Goal: Task Accomplishment & Management: Use online tool/utility

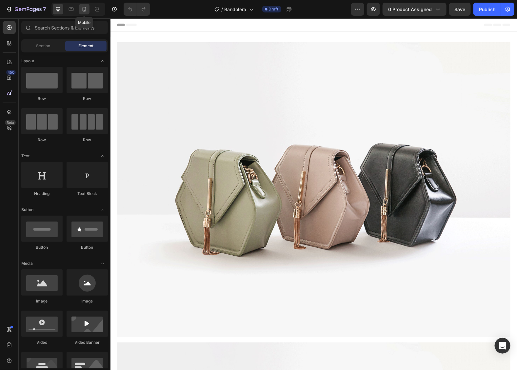
click at [79, 7] on div at bounding box center [84, 9] width 10 height 10
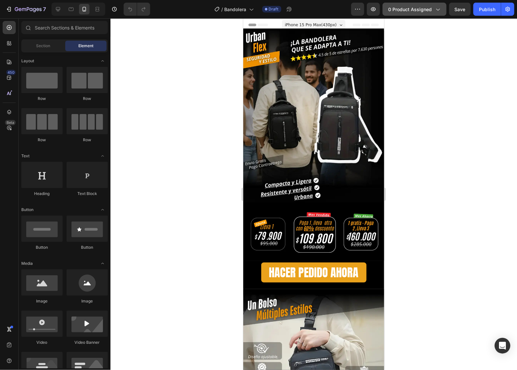
click at [439, 11] on icon "button" at bounding box center [437, 9] width 7 height 7
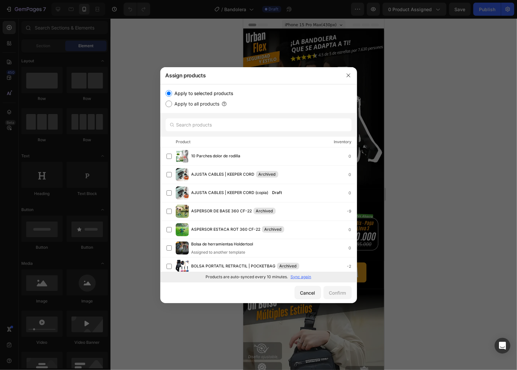
click at [292, 277] on p "Sync again" at bounding box center [301, 277] width 21 height 6
click at [239, 124] on input "text" at bounding box center [259, 124] width 186 height 13
click at [228, 125] on input "text" at bounding box center [259, 124] width 186 height 13
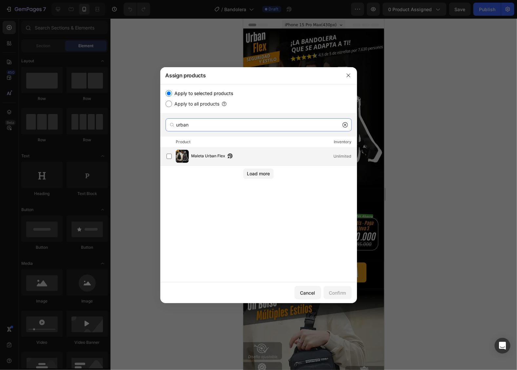
type input "urban"
click at [260, 148] on div "Maleta Urban Flex Unlimited" at bounding box center [258, 157] width 197 height 18
click at [346, 290] on div "Confirm" at bounding box center [337, 293] width 17 height 7
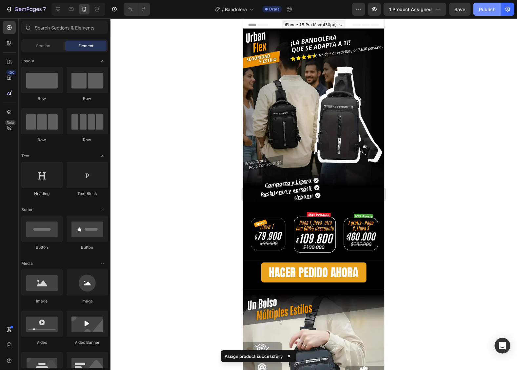
click at [498, 4] on button "Publish" at bounding box center [487, 9] width 28 height 13
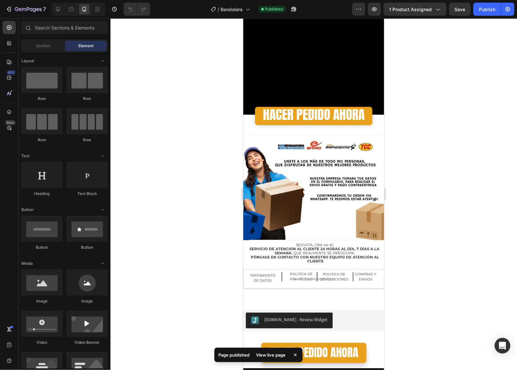
scroll to position [269, 0]
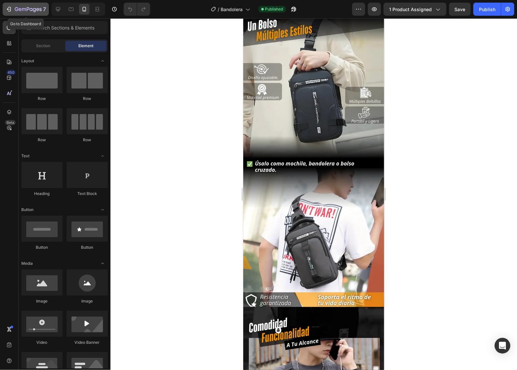
click at [11, 9] on icon "button" at bounding box center [9, 9] width 7 height 7
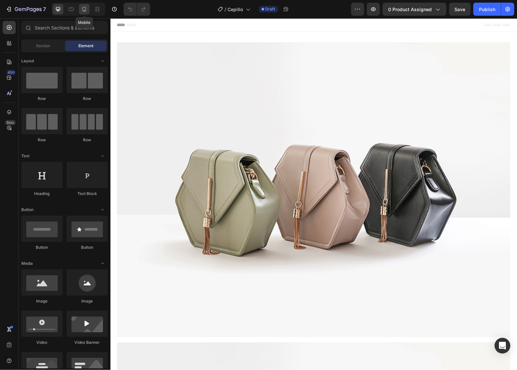
click at [84, 11] on icon at bounding box center [84, 9] width 7 height 7
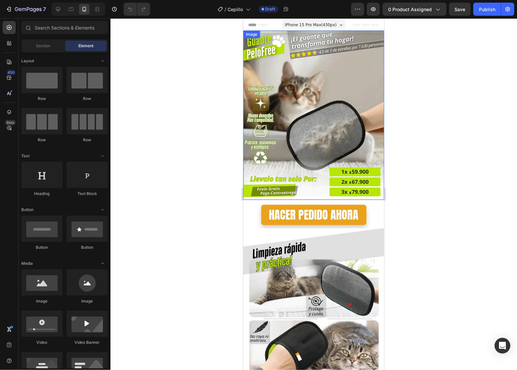
click at [354, 176] on img at bounding box center [313, 115] width 141 height 170
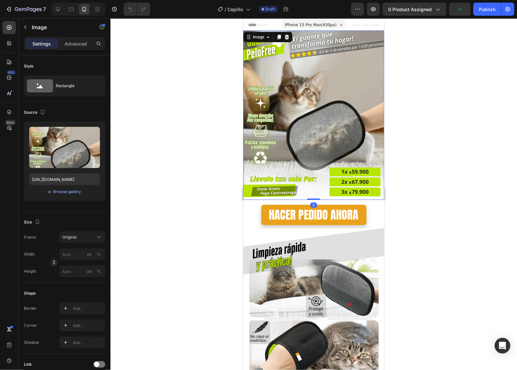
click at [398, 166] on div at bounding box center [313, 194] width 407 height 352
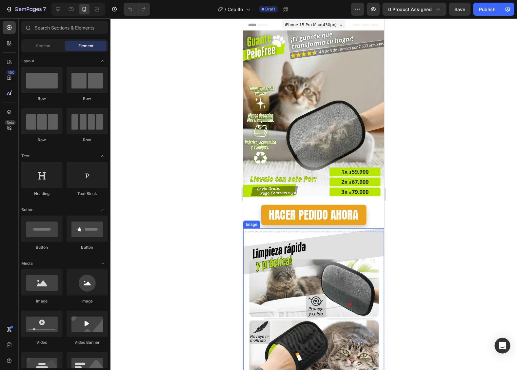
click at [321, 245] on img at bounding box center [313, 374] width 141 height 292
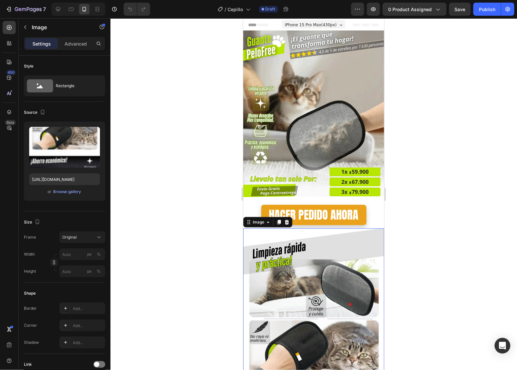
click at [78, 49] on div "Settings Advanced" at bounding box center [64, 43] width 81 height 13
click at [78, 45] on p "Advanced" at bounding box center [76, 43] width 22 height 7
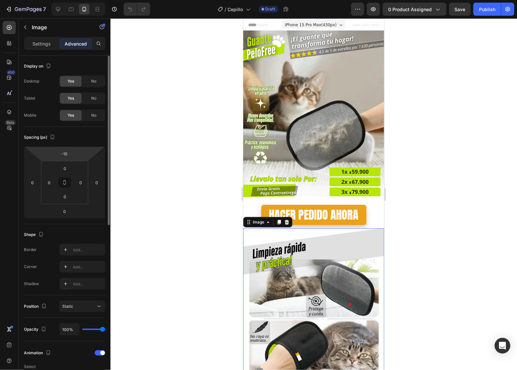
click at [76, 0] on html "7 Version history / Cepillo Draft Preview 0 product assigned Save Publish 450 B…" at bounding box center [258, 0] width 517 height 0
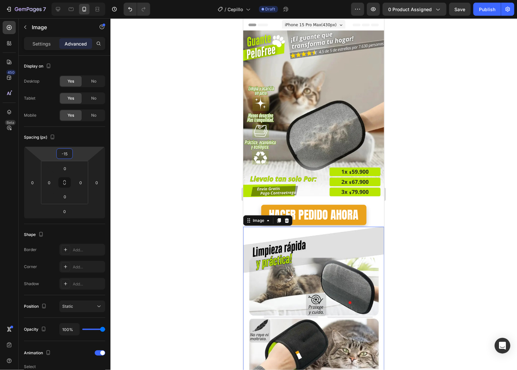
type input "-1"
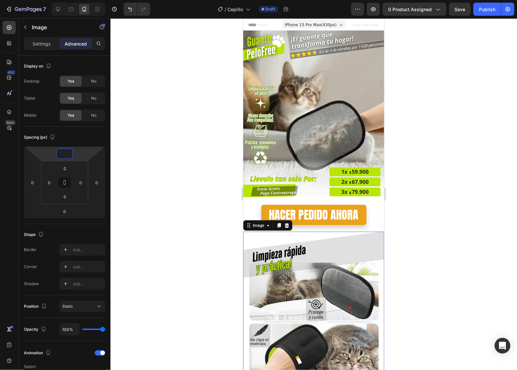
type input "0"
click at [187, 121] on div at bounding box center [313, 194] width 407 height 352
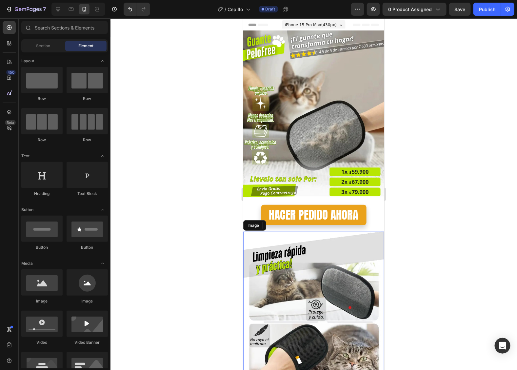
click at [419, 272] on div at bounding box center [313, 194] width 407 height 352
click at [419, 271] on div at bounding box center [313, 194] width 407 height 352
click at [482, 15] on button "Publish" at bounding box center [487, 9] width 28 height 13
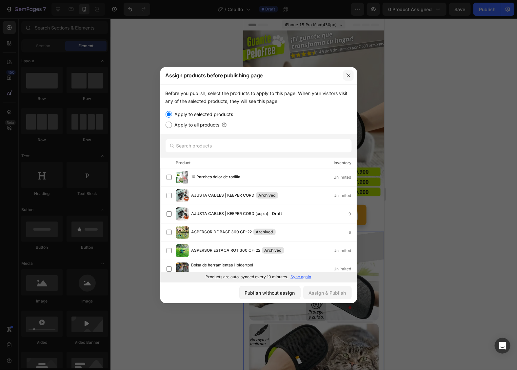
click at [348, 77] on icon "button" at bounding box center [348, 75] width 5 height 5
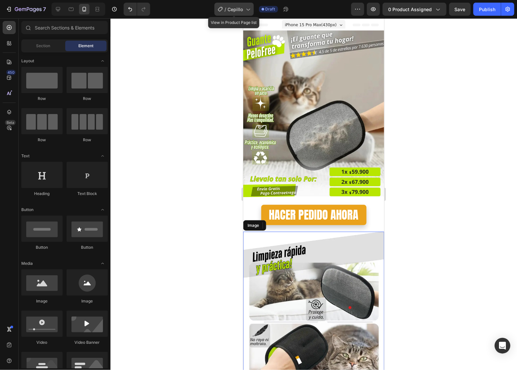
click at [251, 9] on icon at bounding box center [248, 9] width 7 height 7
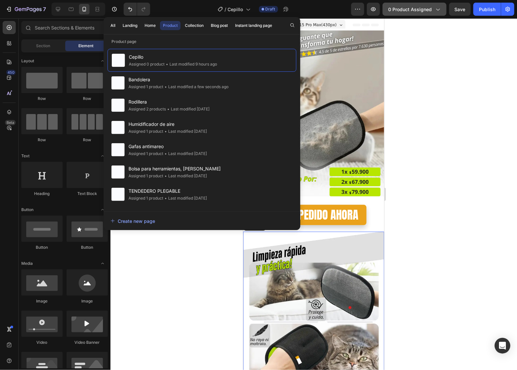
click at [438, 10] on icon "button" at bounding box center [437, 9] width 7 height 7
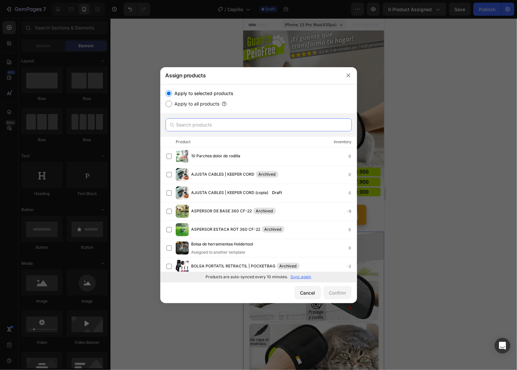
click at [244, 128] on input "text" at bounding box center [259, 124] width 186 height 13
type input "cepillo"
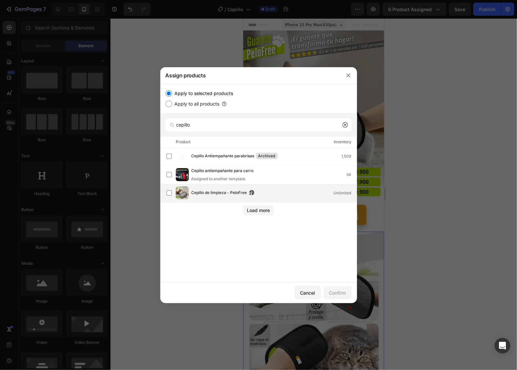
click at [228, 191] on span "Cepillo de limpieza - PeloFree" at bounding box center [219, 193] width 56 height 7
click at [343, 296] on div "Confirm" at bounding box center [337, 293] width 17 height 7
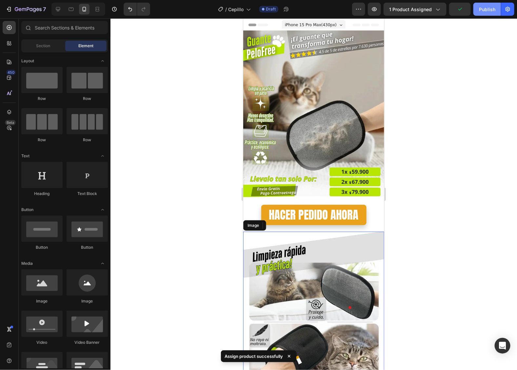
click at [486, 12] on div "Publish" at bounding box center [487, 9] width 16 height 7
